Goal: Information Seeking & Learning: Learn about a topic

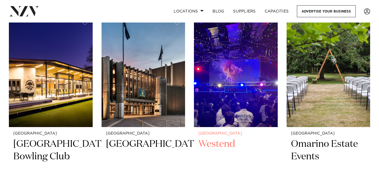
scroll to position [1397, 0]
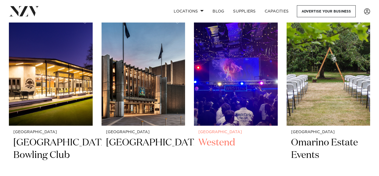
click at [238, 95] on img at bounding box center [236, 69] width 84 height 112
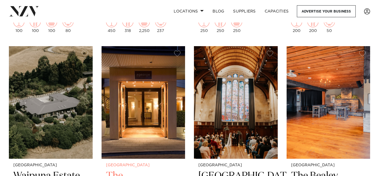
scroll to position [1596, 0]
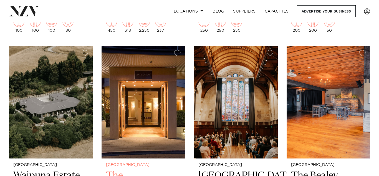
click at [151, 68] on img at bounding box center [144, 102] width 84 height 112
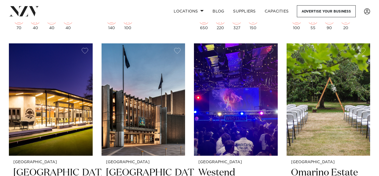
scroll to position [1365, 0]
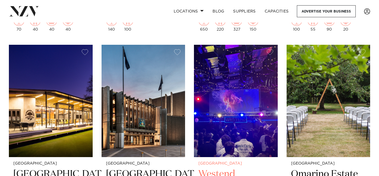
click at [236, 137] on img at bounding box center [236, 101] width 84 height 112
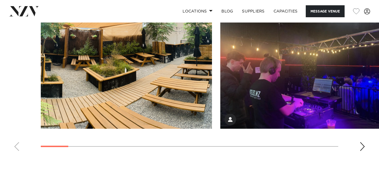
scroll to position [540, 0]
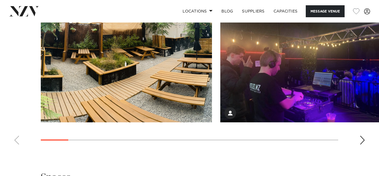
click at [363, 138] on div "Next slide" at bounding box center [362, 139] width 6 height 9
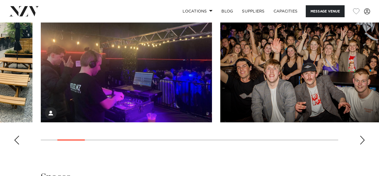
click at [363, 138] on div "Next slide" at bounding box center [362, 139] width 6 height 9
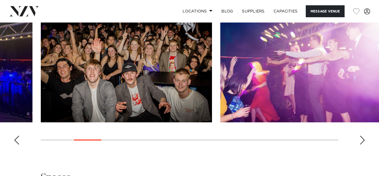
click at [363, 138] on div "Next slide" at bounding box center [362, 139] width 6 height 9
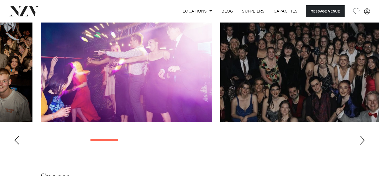
click at [363, 138] on div "Next slide" at bounding box center [362, 139] width 6 height 9
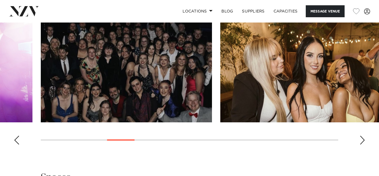
click at [363, 138] on div "Next slide" at bounding box center [362, 139] width 6 height 9
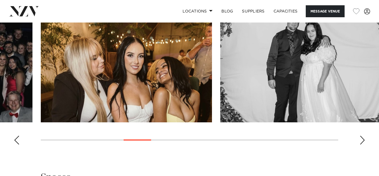
click at [363, 138] on div "Next slide" at bounding box center [362, 139] width 6 height 9
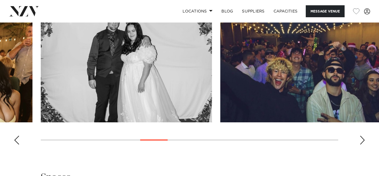
click at [363, 138] on div "Next slide" at bounding box center [362, 139] width 6 height 9
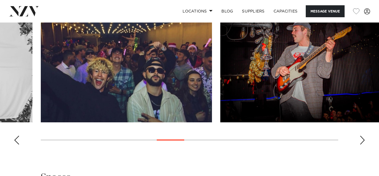
click at [363, 138] on div "Next slide" at bounding box center [362, 139] width 6 height 9
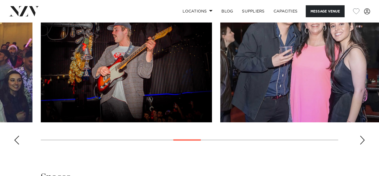
click at [363, 138] on div "Next slide" at bounding box center [362, 139] width 6 height 9
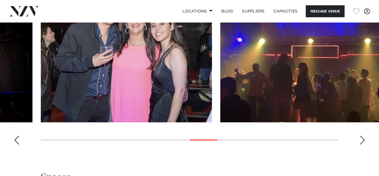
click at [363, 138] on div "Next slide" at bounding box center [362, 139] width 6 height 9
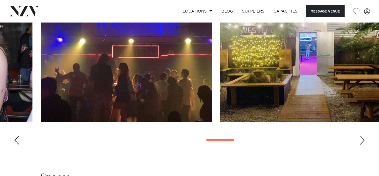
click at [363, 138] on div "Next slide" at bounding box center [362, 139] width 6 height 9
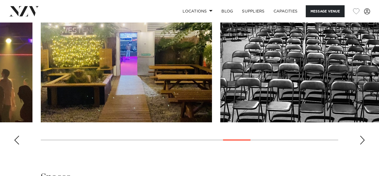
click at [363, 138] on div "Next slide" at bounding box center [362, 139] width 6 height 9
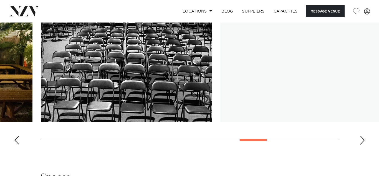
click at [363, 138] on div "Next slide" at bounding box center [362, 139] width 6 height 9
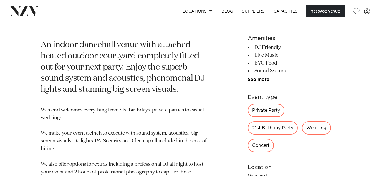
scroll to position [236, 0]
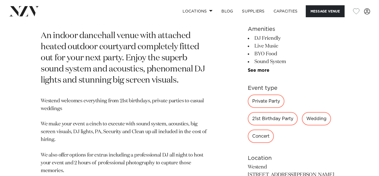
click at [267, 102] on div "Private Party" at bounding box center [266, 100] width 37 height 13
click at [276, 103] on div "Private Party" at bounding box center [266, 100] width 37 height 13
click at [270, 98] on div "Private Party" at bounding box center [266, 100] width 37 height 13
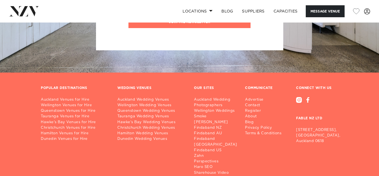
scroll to position [0, 0]
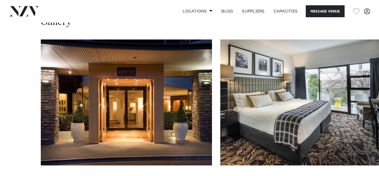
scroll to position [513, 0]
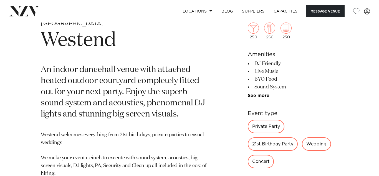
scroll to position [202, 0]
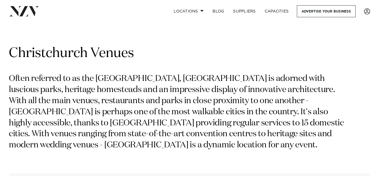
scroll to position [3, 0]
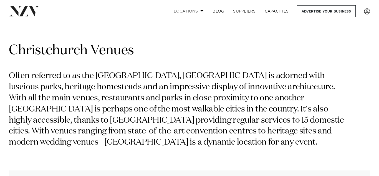
click at [190, 9] on link "Locations" at bounding box center [188, 11] width 39 height 12
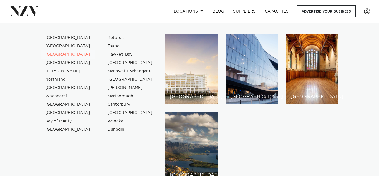
click at [70, 54] on link "[GEOGRAPHIC_DATA]" at bounding box center [68, 54] width 54 height 8
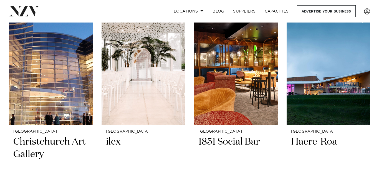
scroll to position [1166, 0]
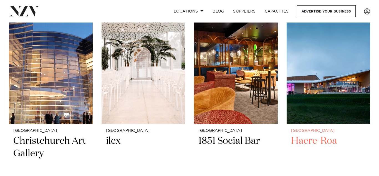
click at [346, 76] on img at bounding box center [329, 68] width 84 height 112
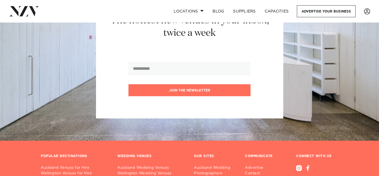
scroll to position [2519, 0]
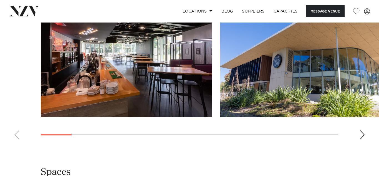
scroll to position [521, 0]
